Goal: Transaction & Acquisition: Purchase product/service

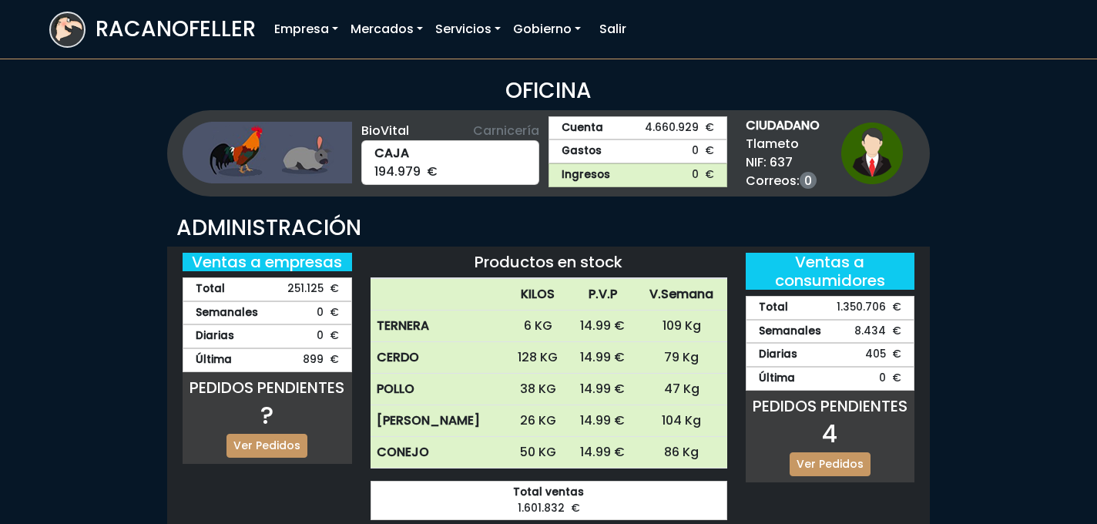
click at [73, 23] on img at bounding box center [67, 27] width 33 height 29
click at [826, 452] on link "Ver Pedidos" at bounding box center [829, 464] width 81 height 24
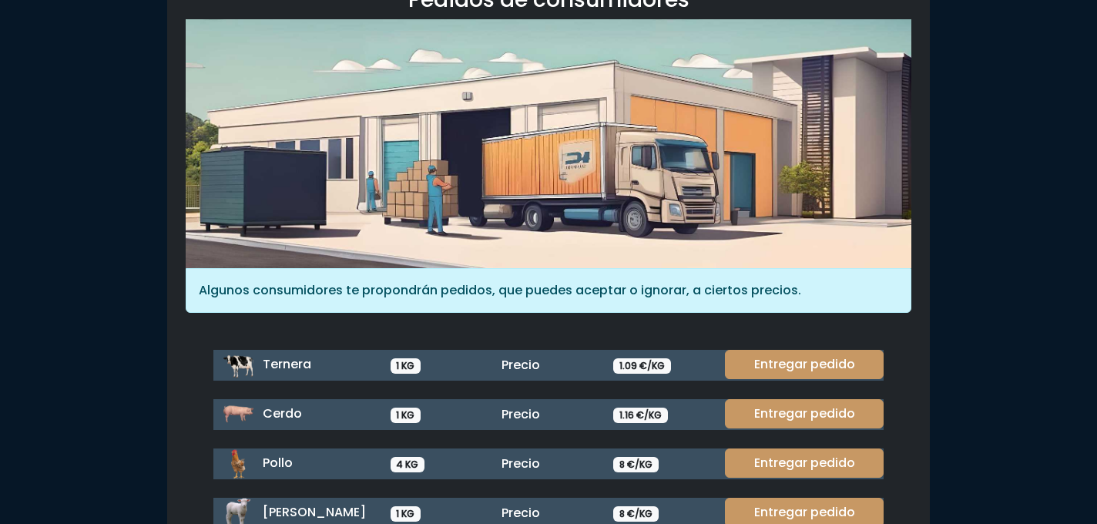
scroll to position [216, 0]
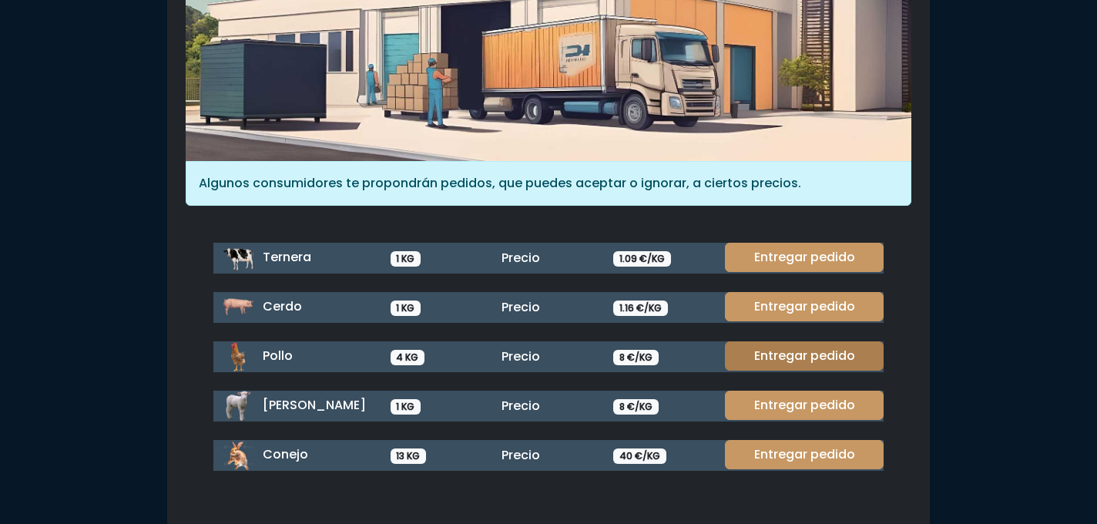
click at [761, 363] on link "Entregar pedido" at bounding box center [804, 355] width 159 height 29
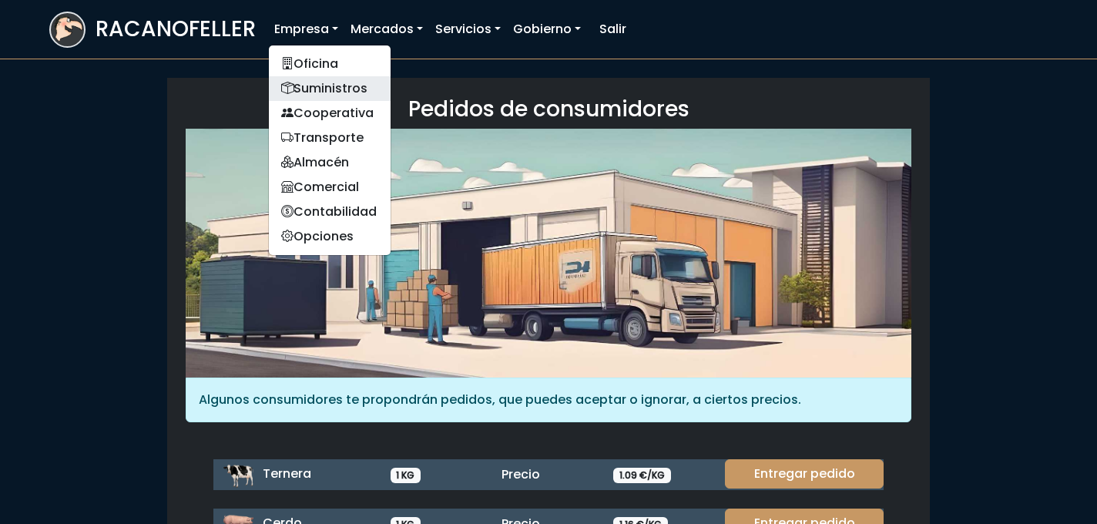
click at [323, 76] on link "Suministros" at bounding box center [330, 88] width 122 height 25
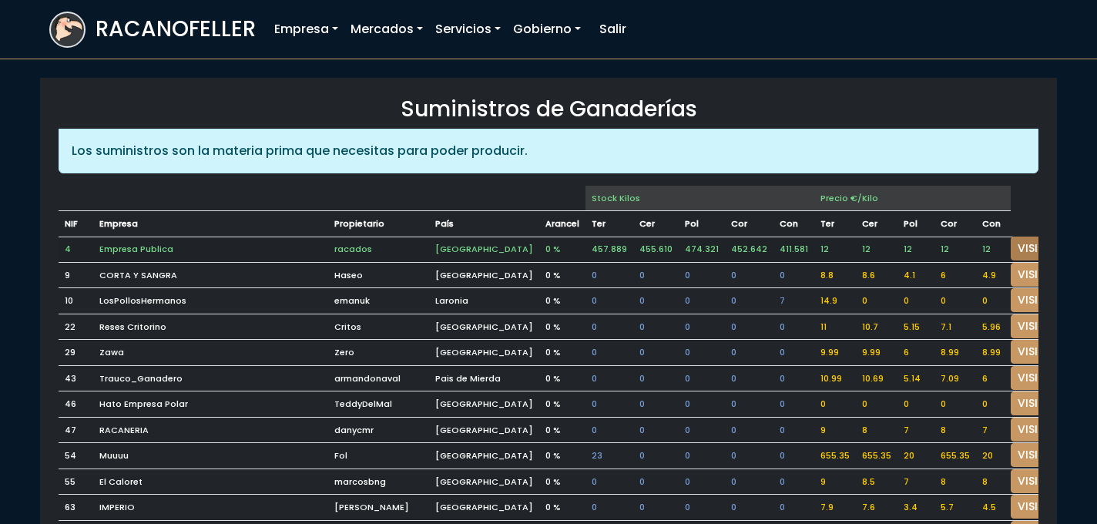
click at [1010, 243] on link "VISITAR" at bounding box center [1037, 248] width 55 height 24
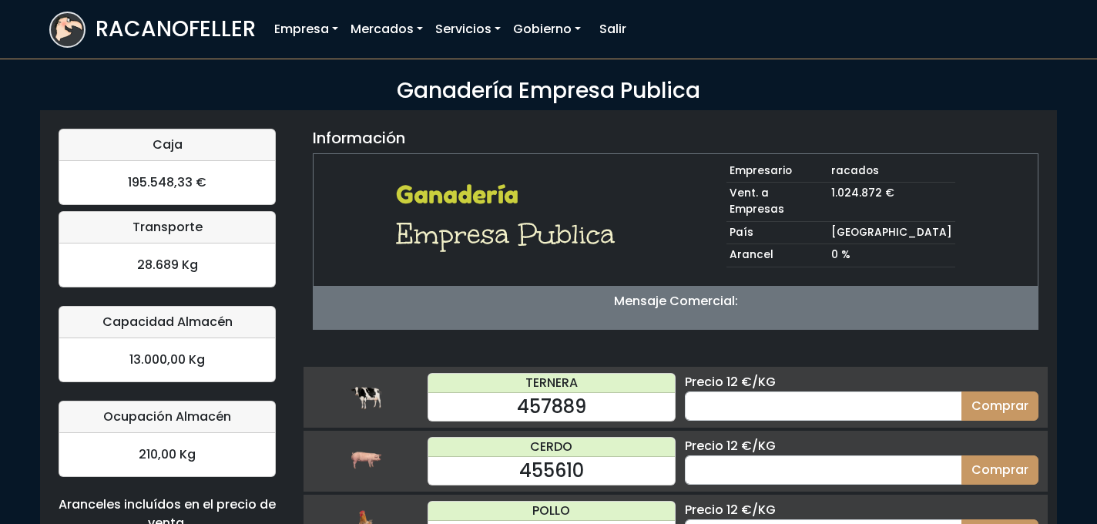
scroll to position [162, 0]
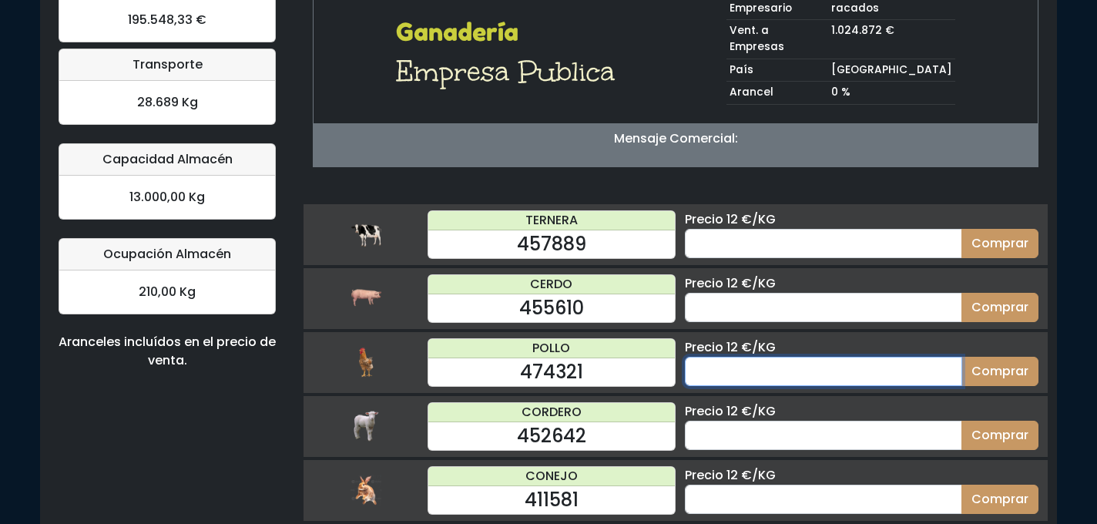
click at [782, 357] on input "number" at bounding box center [823, 371] width 277 height 29
type input "50"
click at [961, 357] on button "Comprar" at bounding box center [999, 371] width 77 height 29
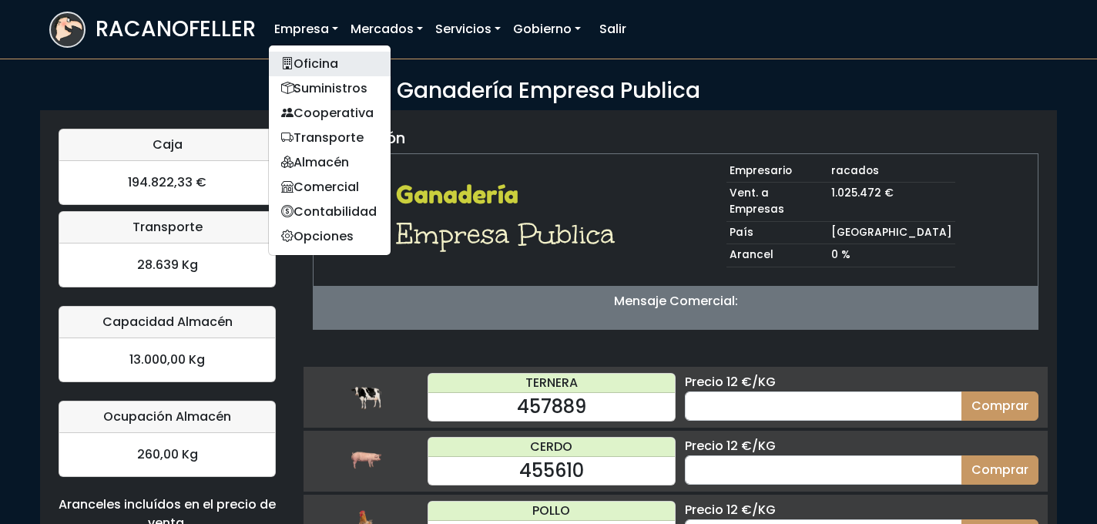
click at [316, 61] on link "Oficina" at bounding box center [330, 64] width 122 height 25
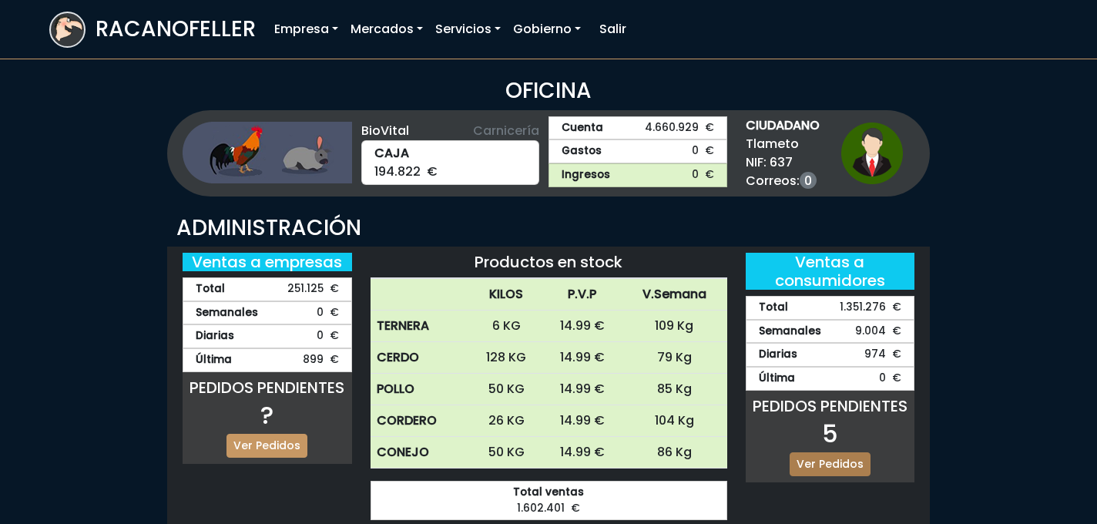
click at [822, 458] on link "Ver Pedidos" at bounding box center [829, 464] width 81 height 24
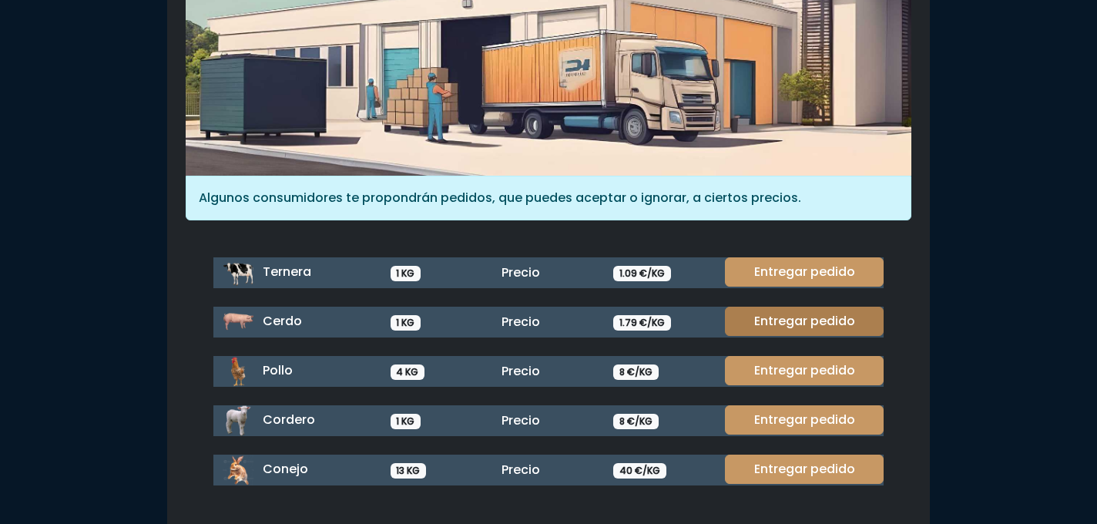
scroll to position [206, 0]
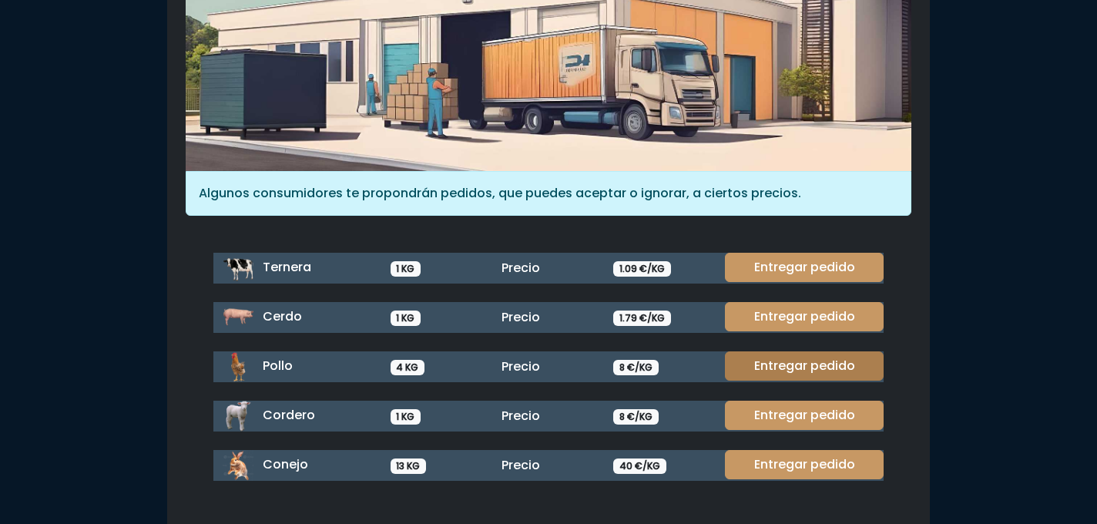
click at [789, 356] on link "Entregar pedido" at bounding box center [804, 365] width 159 height 29
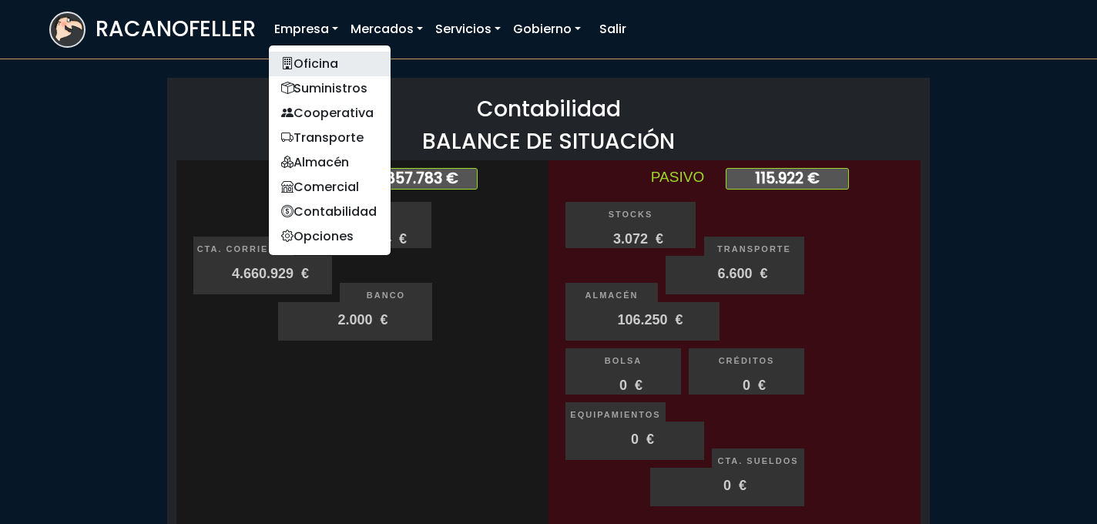
click at [311, 53] on link "Oficina" at bounding box center [330, 64] width 122 height 25
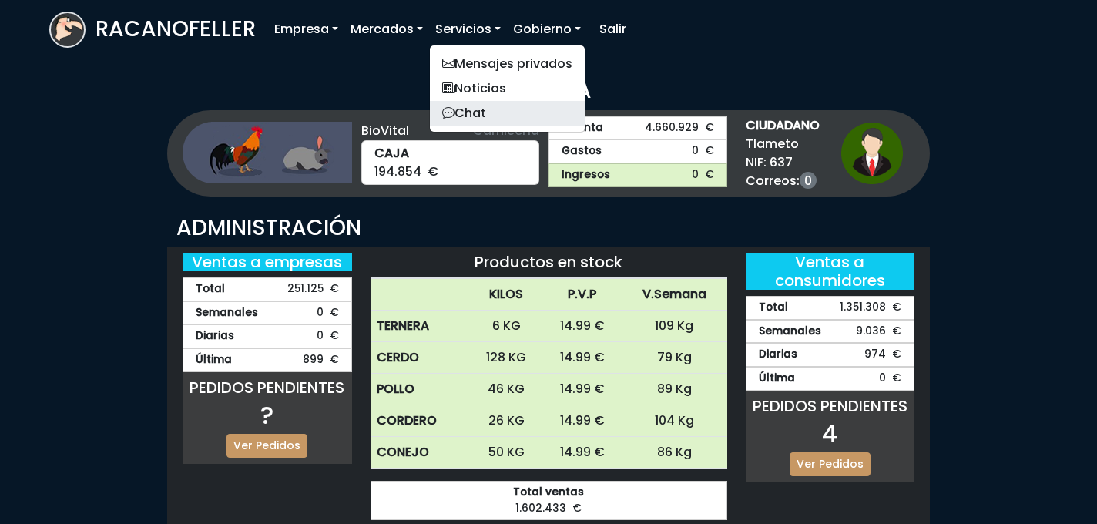
click at [469, 105] on link "Chat" at bounding box center [507, 113] width 155 height 25
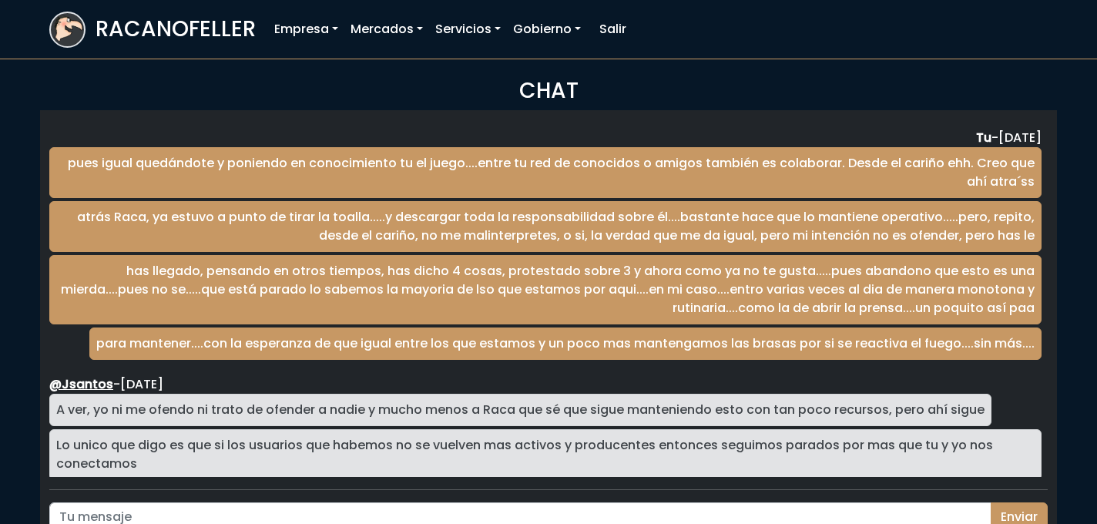
scroll to position [2557, 0]
